Goal: Information Seeking & Learning: Learn about a topic

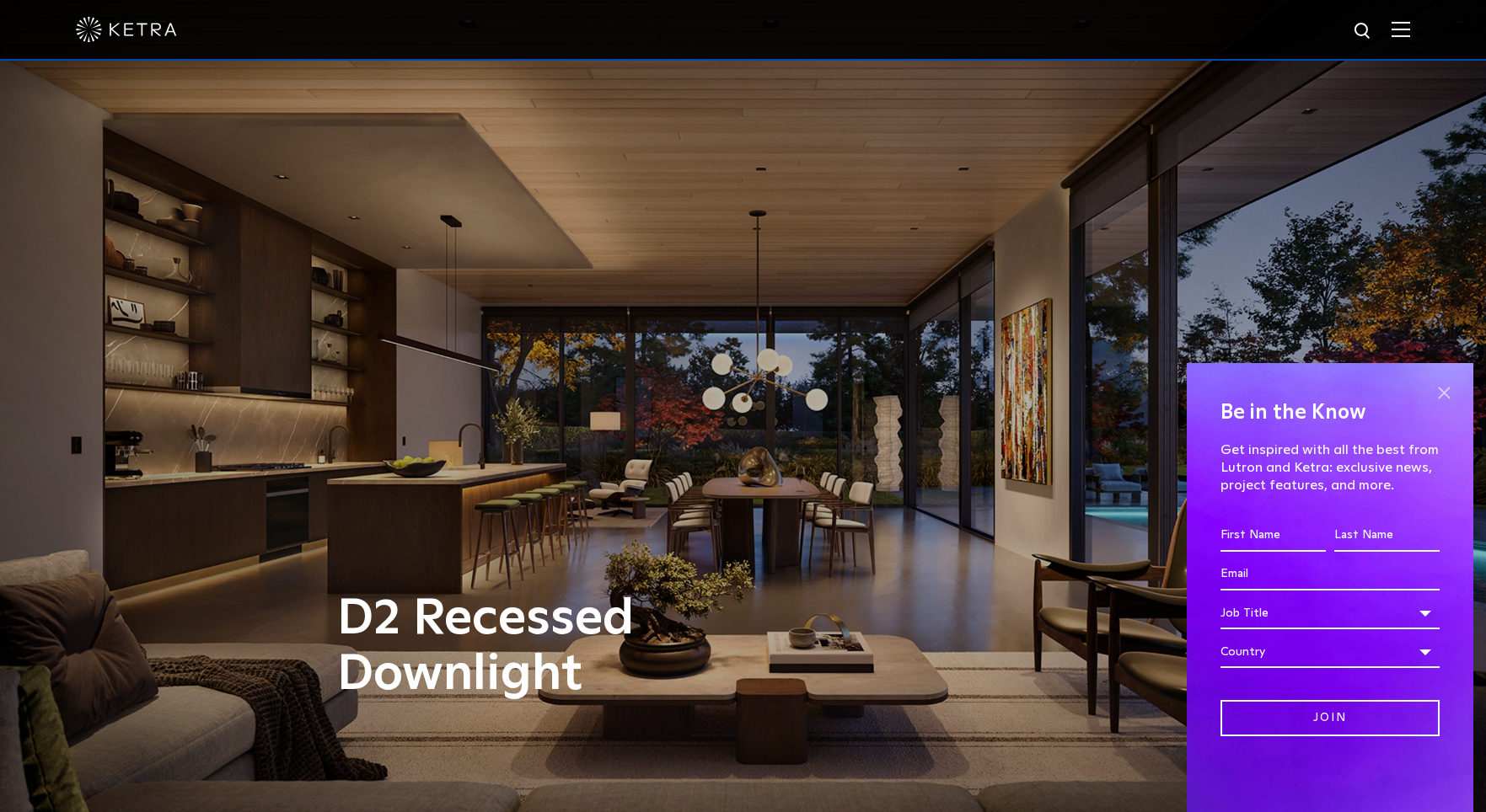
click at [1446, 392] on span at bounding box center [1443, 393] width 26 height 26
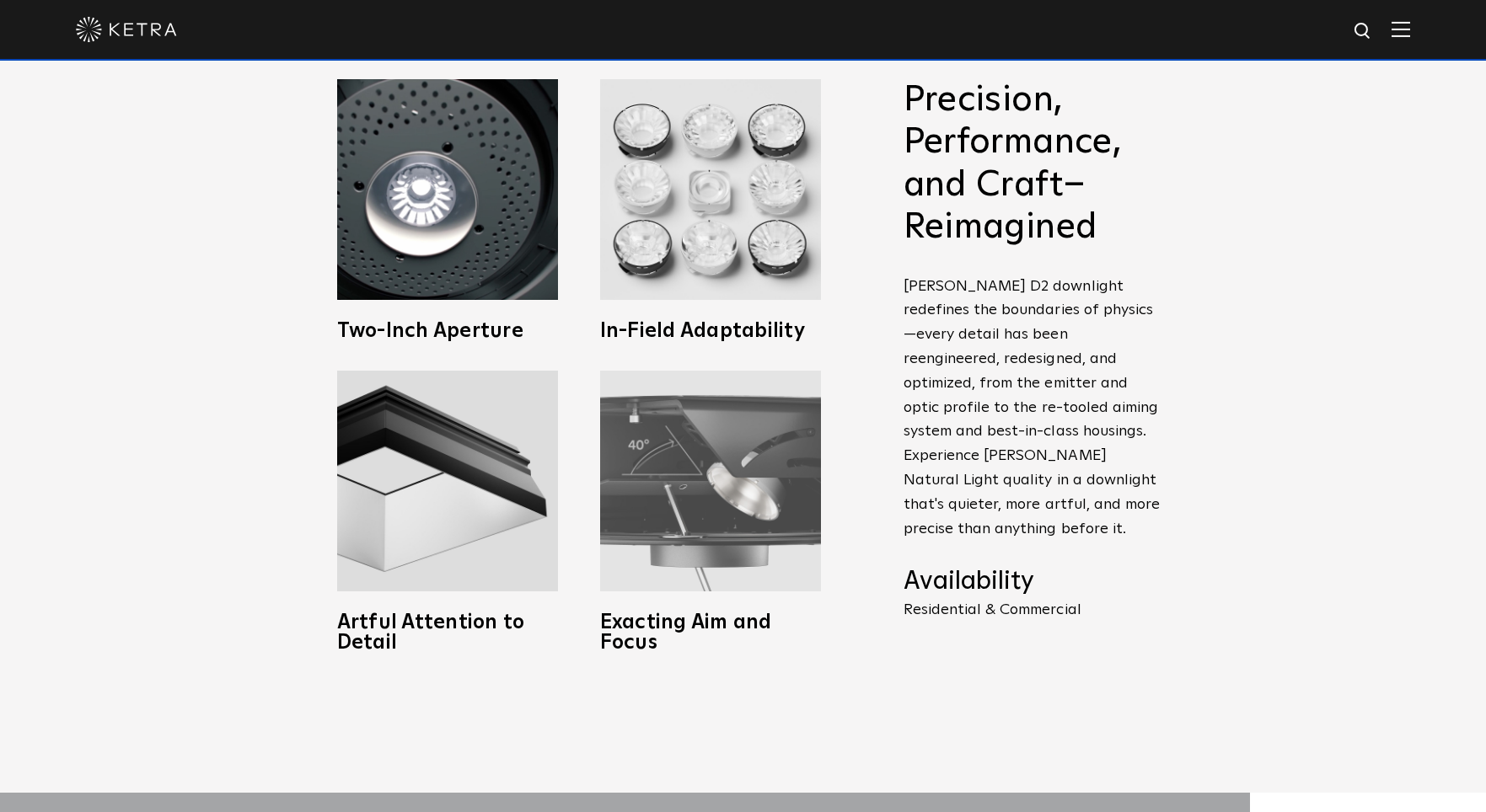
scroll to position [758, 0]
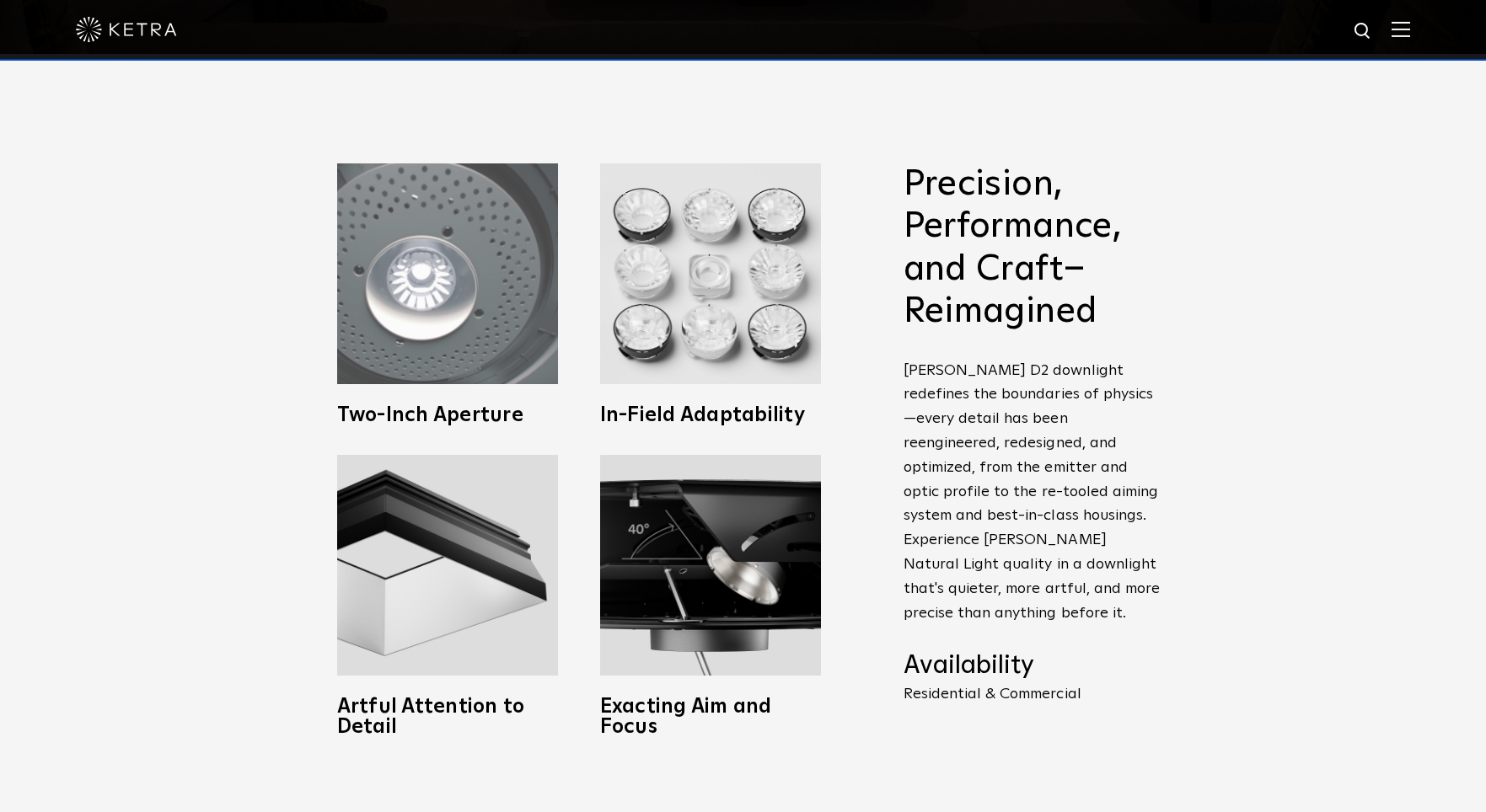
click at [460, 277] on img at bounding box center [447, 273] width 221 height 221
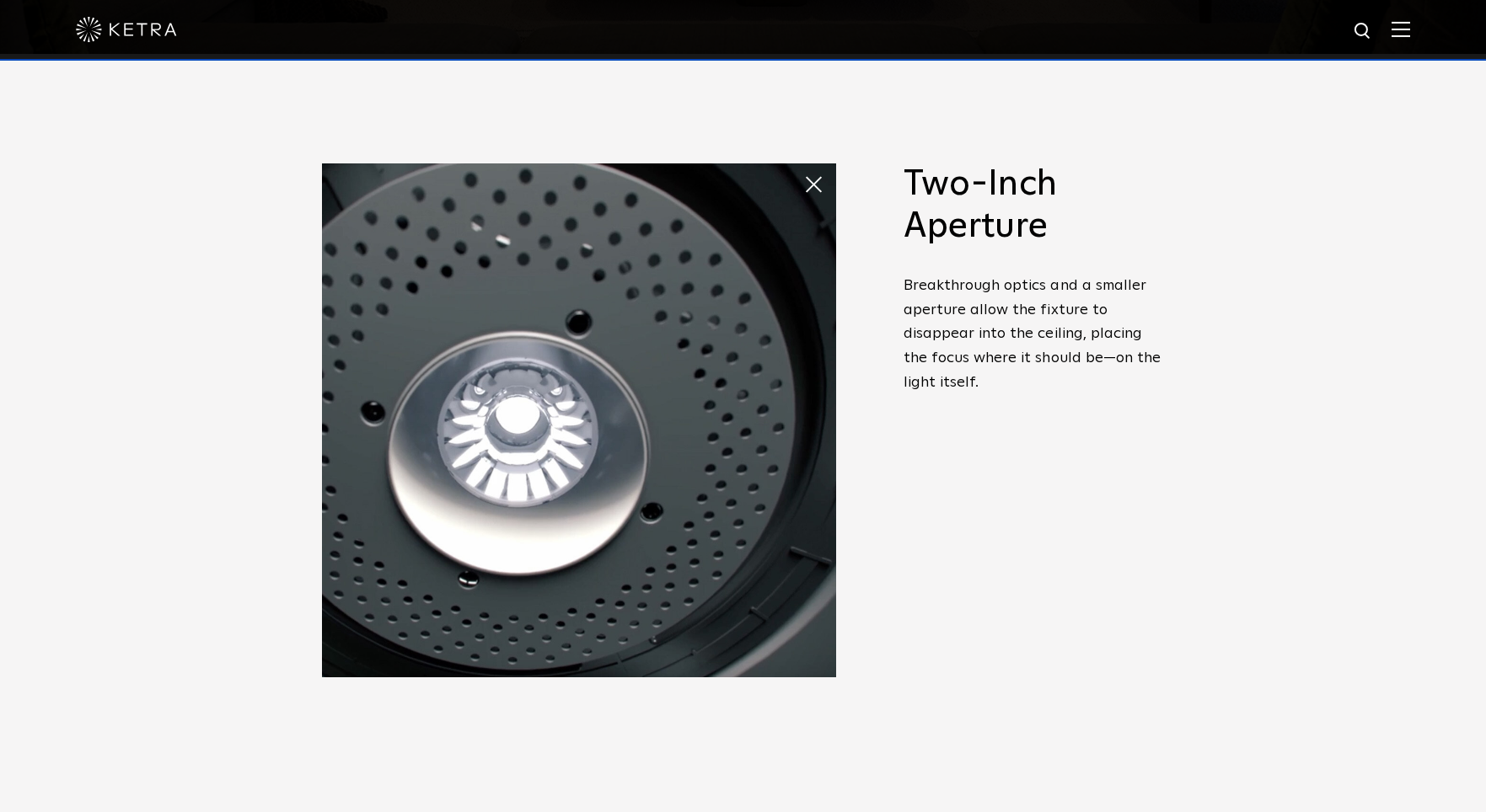
click at [495, 388] on img at bounding box center [579, 420] width 514 height 514
drag, startPoint x: 814, startPoint y: 181, endPoint x: 757, endPoint y: 244, distance: 85.0
click at [814, 180] on span at bounding box center [820, 185] width 34 height 34
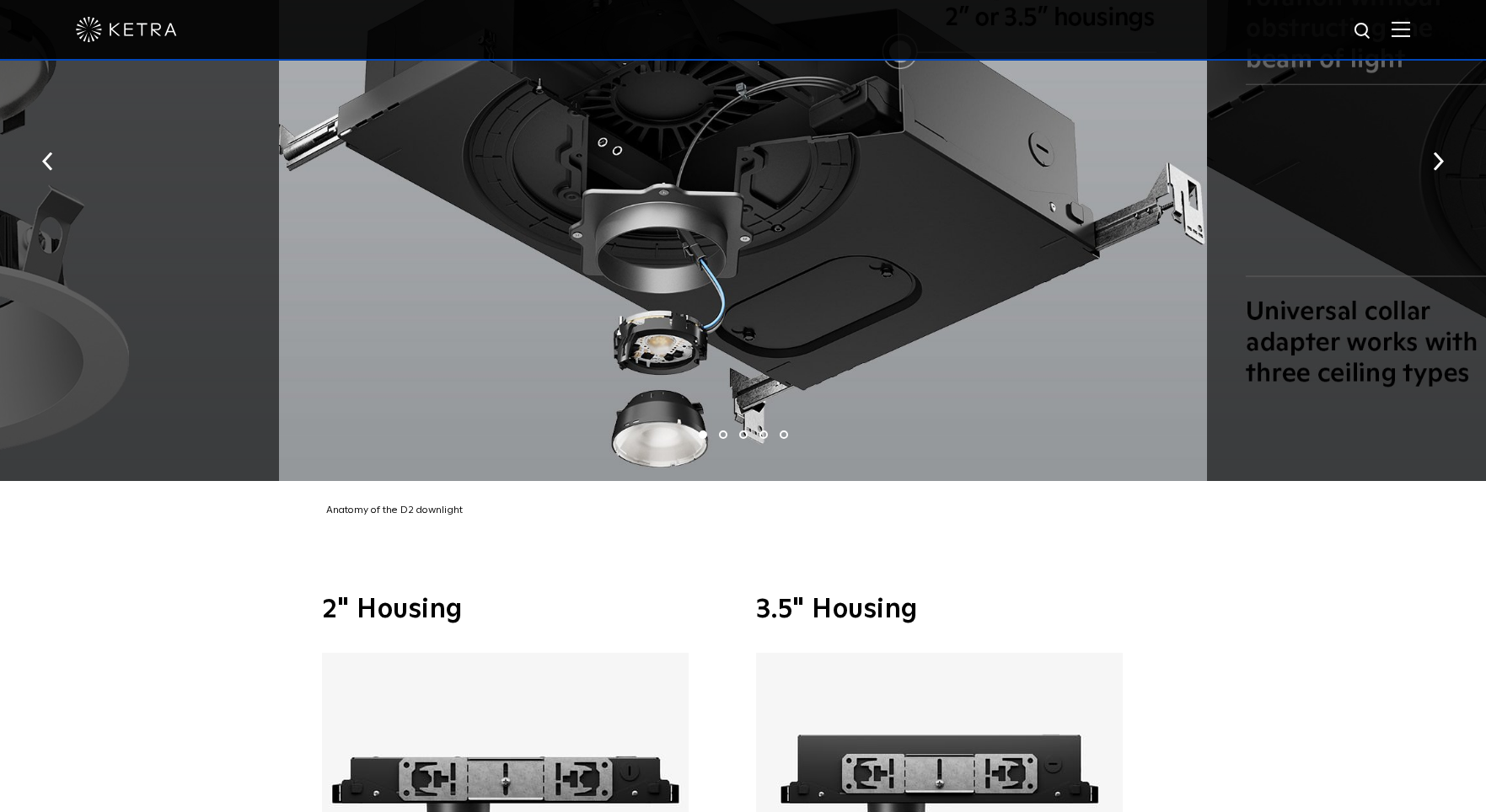
scroll to position [3623, 0]
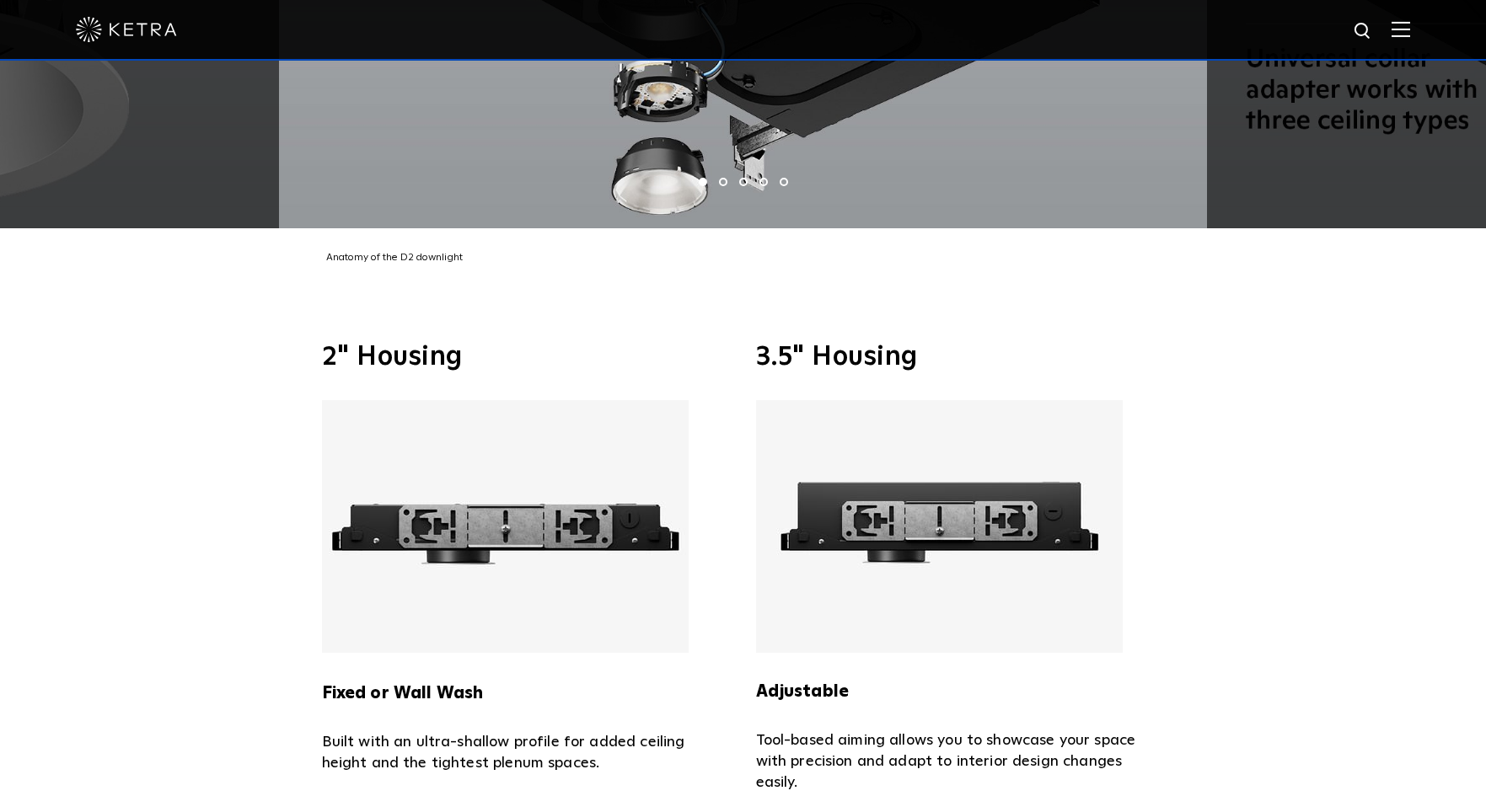
click at [524, 489] on img at bounding box center [505, 526] width 366 height 252
click at [425, 343] on h3 "2" Housing" at bounding box center [526, 357] width 409 height 27
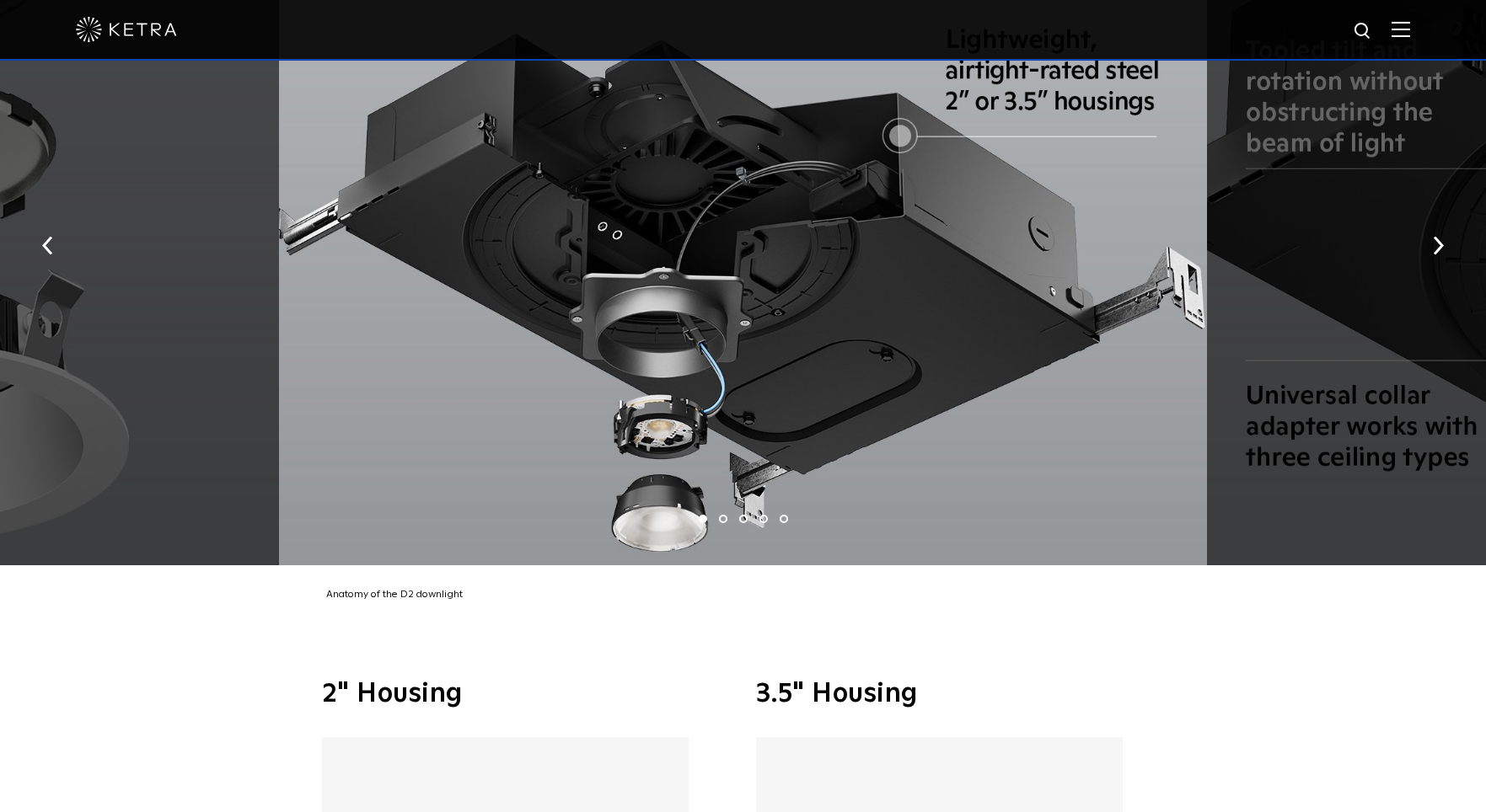
scroll to position [3117, 0]
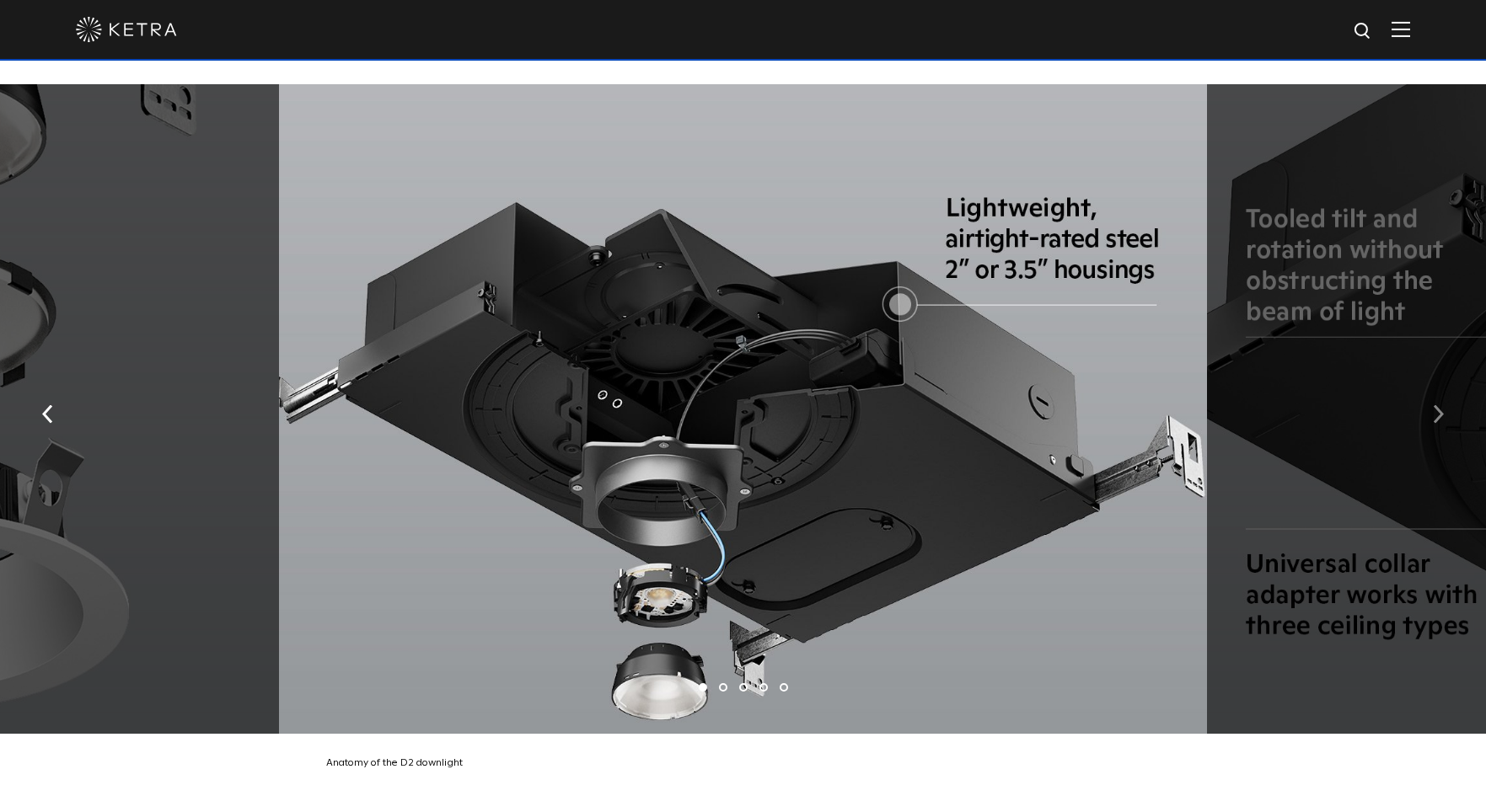
click at [1445, 389] on button "button" at bounding box center [1439, 413] width 36 height 58
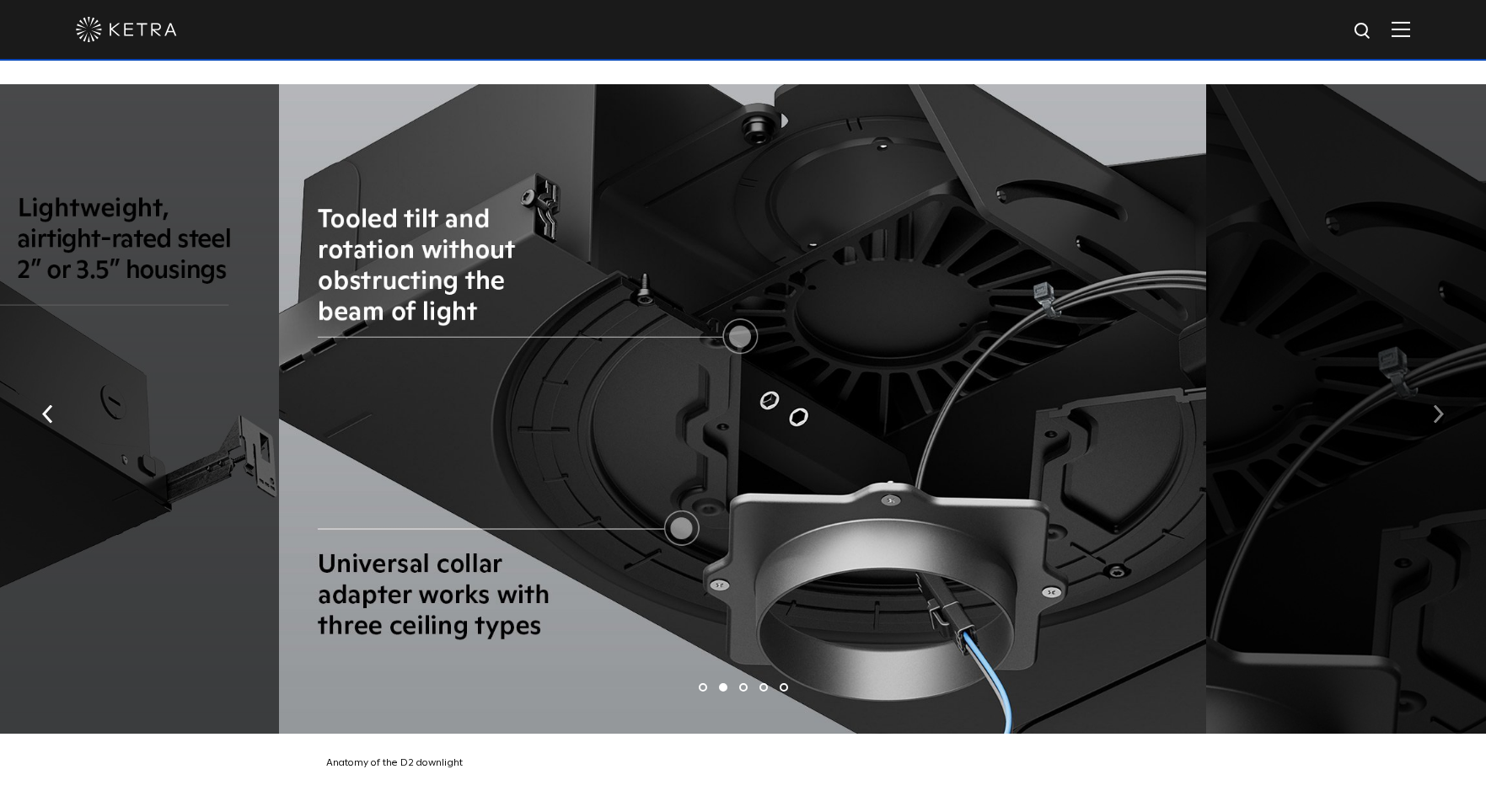
click at [1445, 389] on button "button" at bounding box center [1439, 413] width 36 height 58
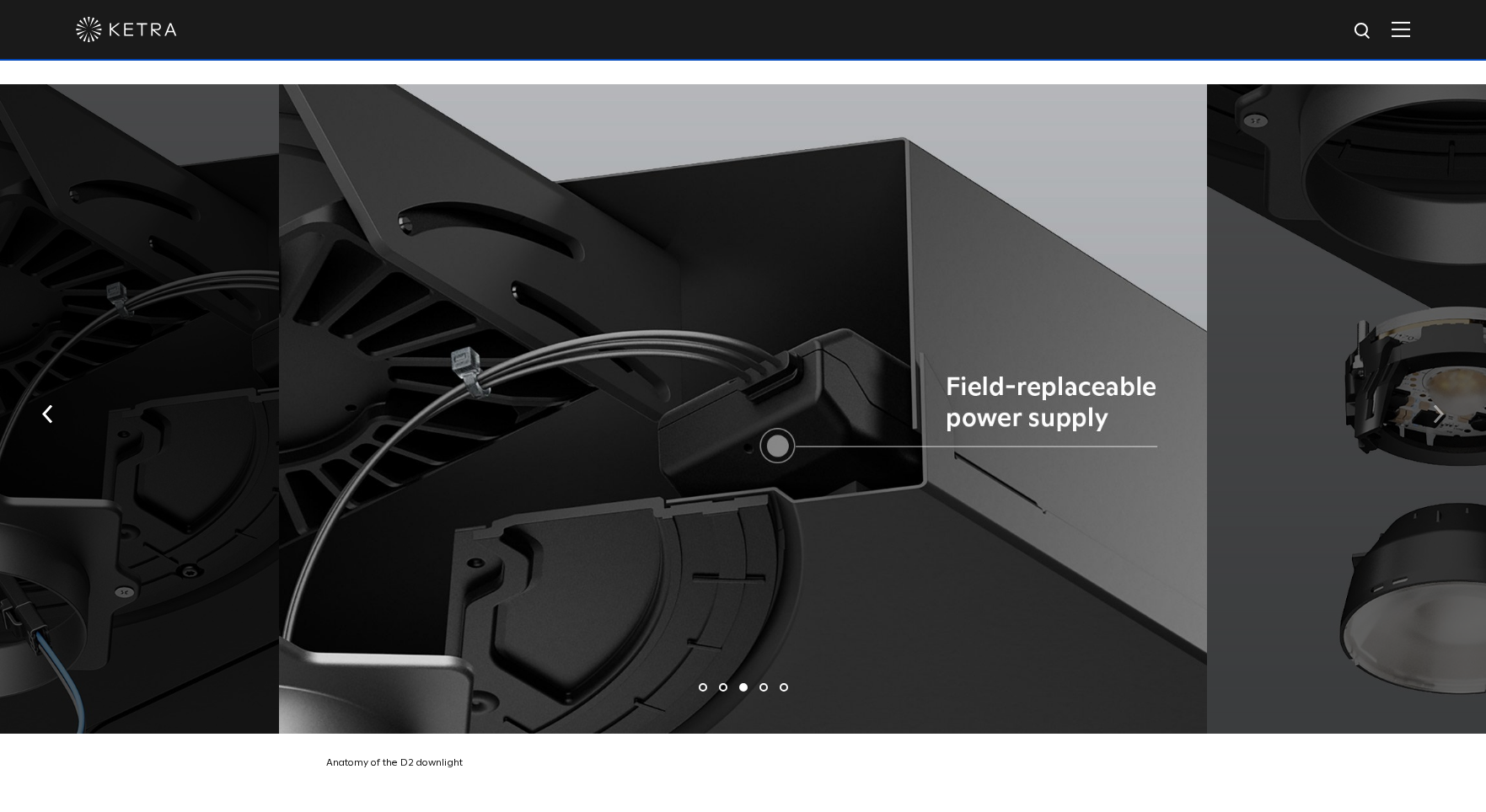
click at [1443, 405] on img "button" at bounding box center [1439, 415] width 11 height 19
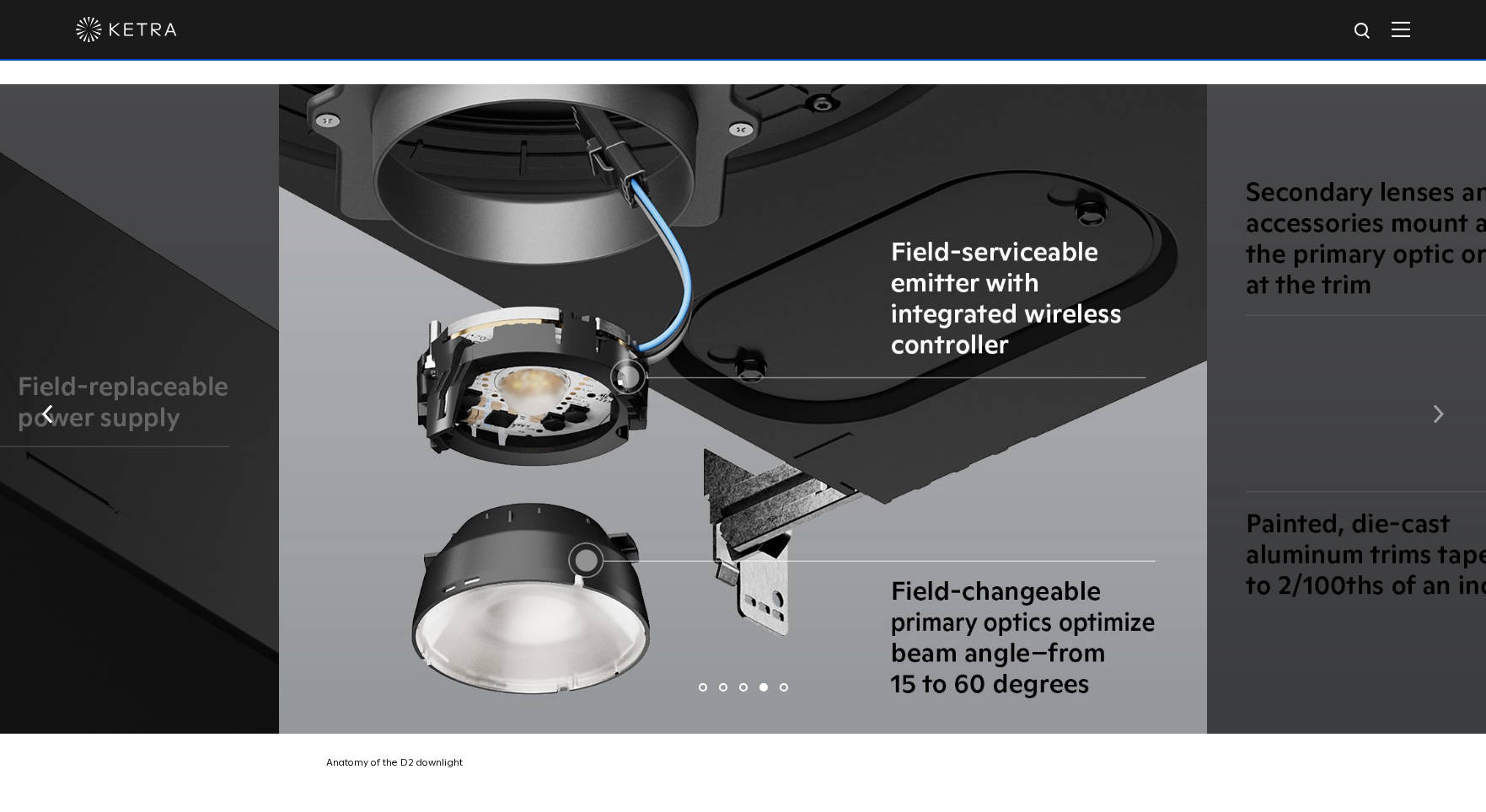
click at [1436, 405] on img "button" at bounding box center [1439, 415] width 11 height 19
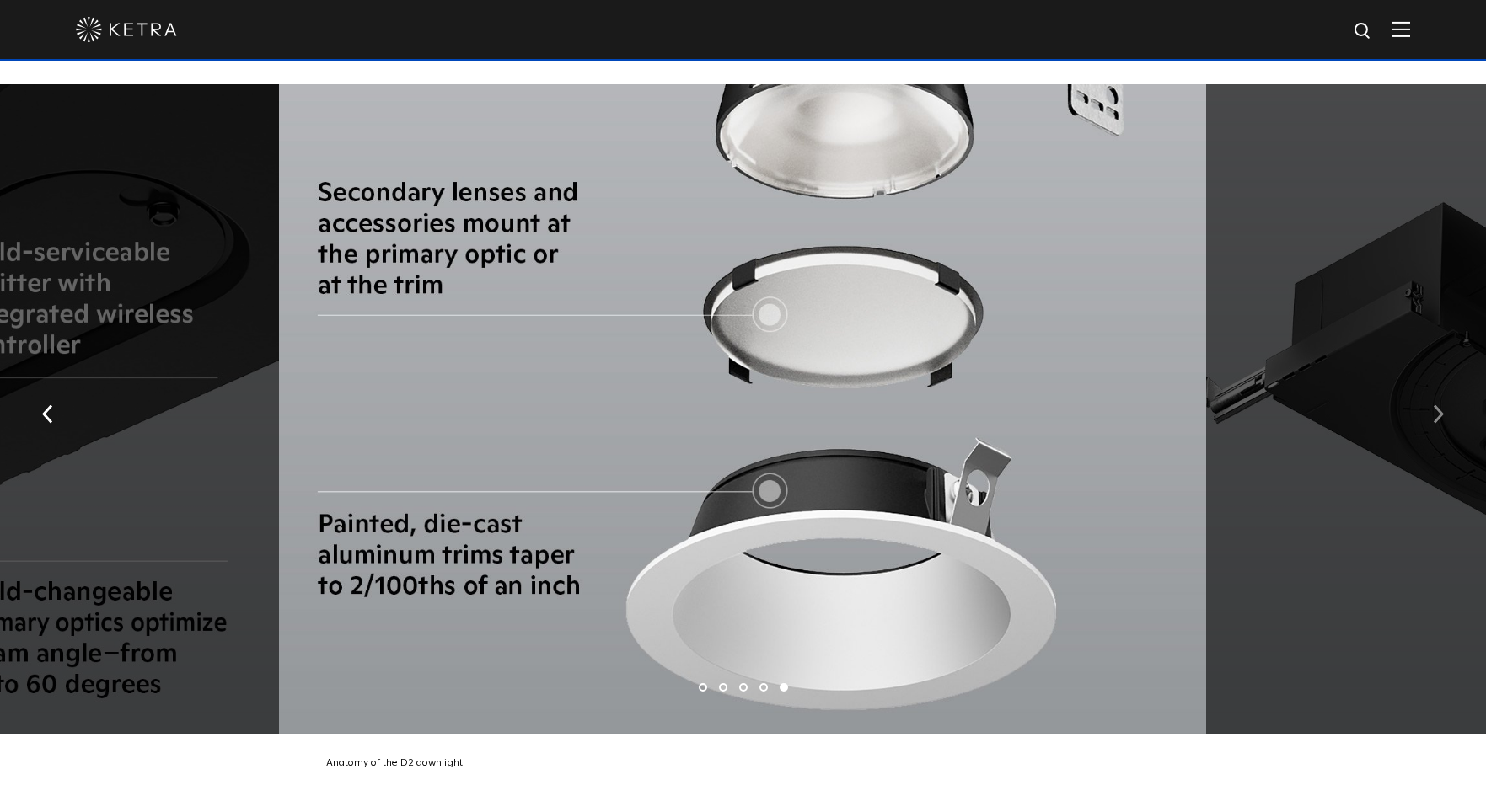
click at [1436, 405] on img "button" at bounding box center [1439, 415] width 11 height 19
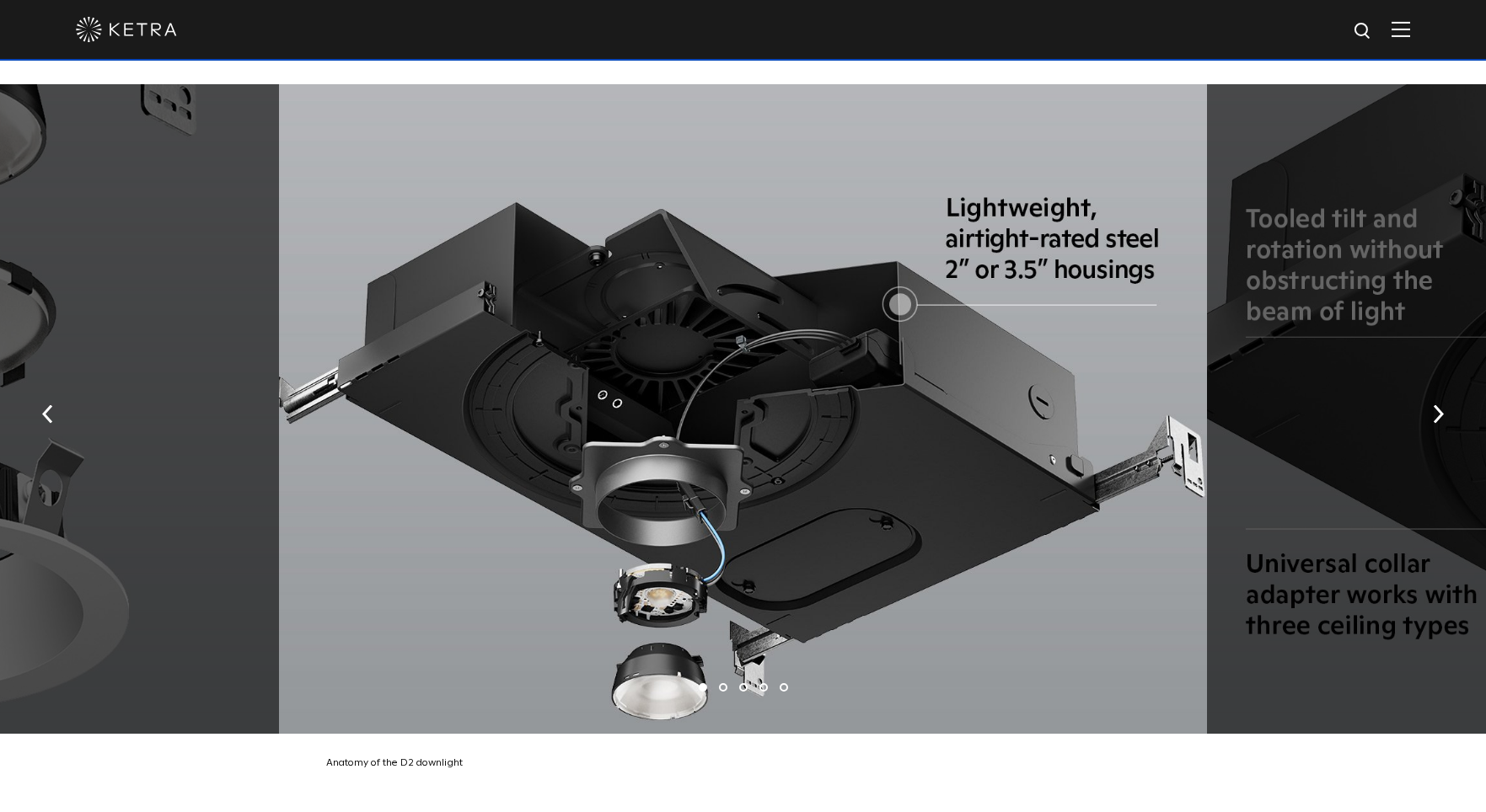
scroll to position [3455, 0]
